Goal: Task Accomplishment & Management: Manage account settings

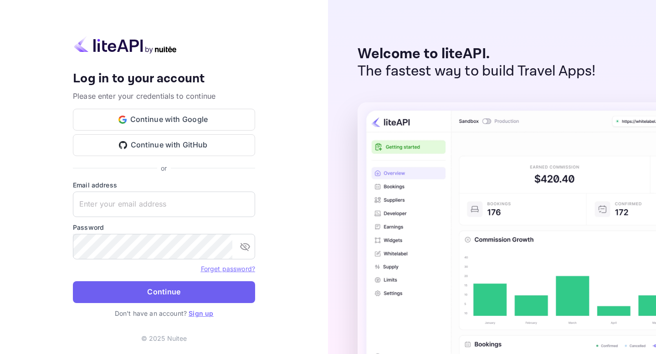
type input "[EMAIL_ADDRESS][DOMAIN_NAME]"
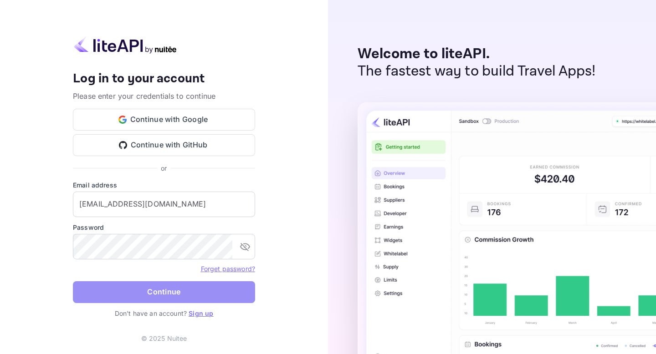
click at [139, 293] on button "Continue" at bounding box center [164, 292] width 182 height 22
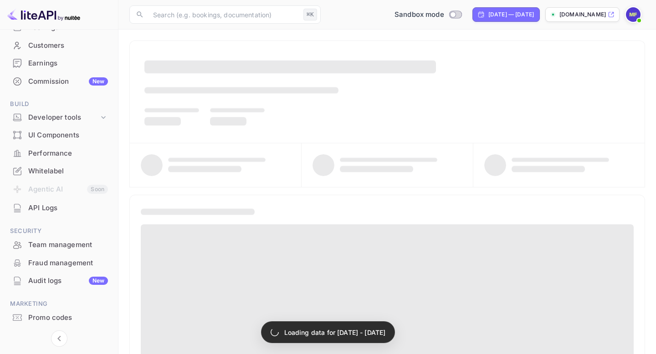
scroll to position [82, 0]
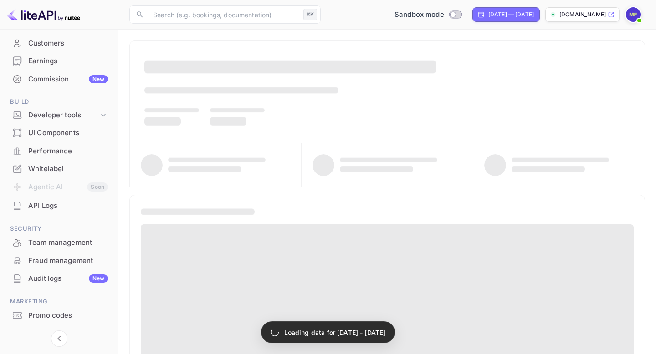
click at [52, 174] on div "Whitelabel" at bounding box center [58, 169] width 107 height 18
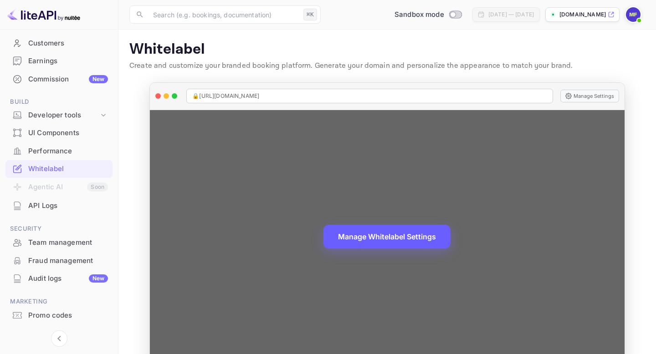
click at [407, 240] on button "Manage Whitelabel Settings" at bounding box center [386, 237] width 127 height 24
